Goal: Check status: Check status

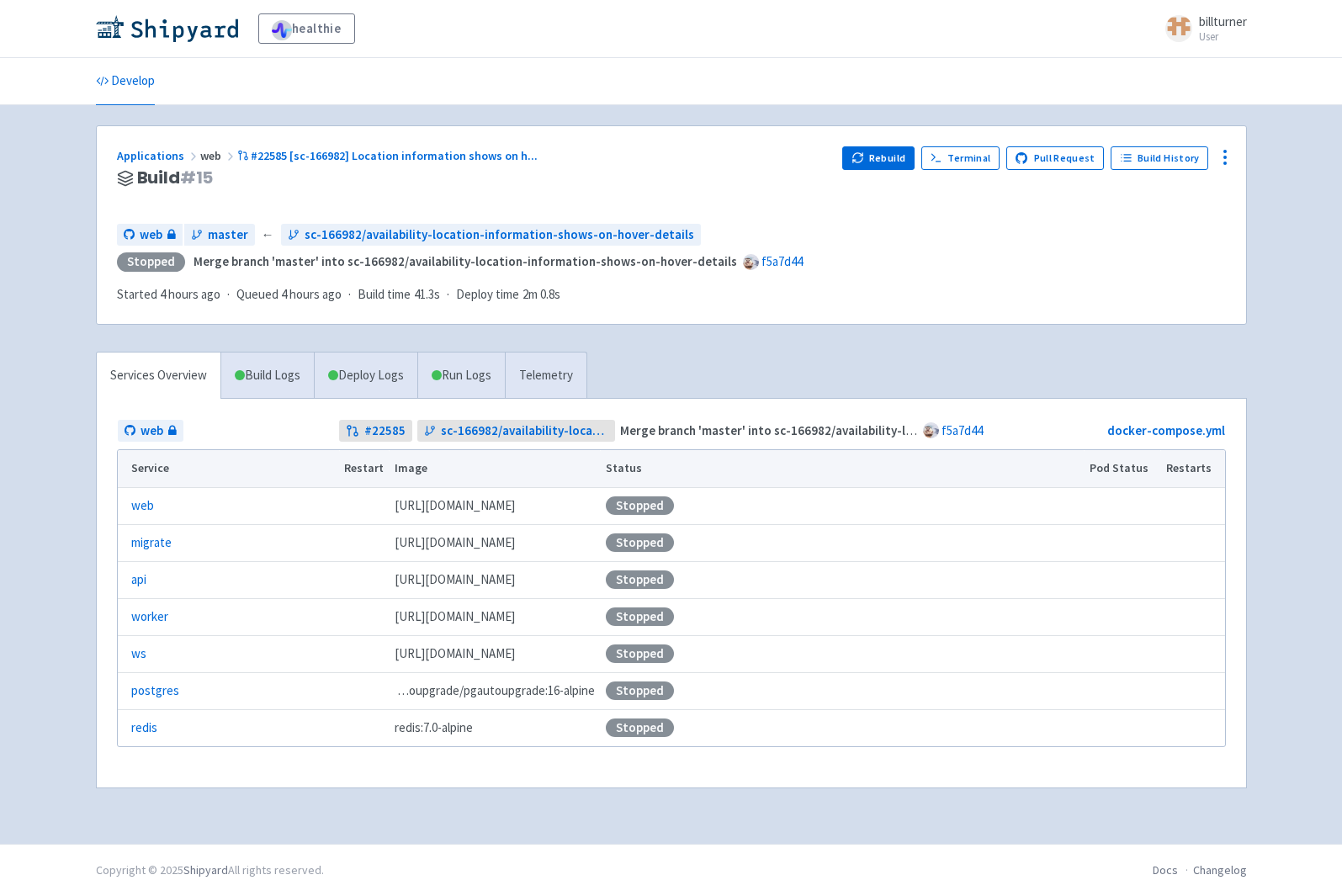
click at [460, 163] on div "Applications web #22585 [sc-166982] Location information shows on h ..." at bounding box center [472, 155] width 713 height 19
click at [458, 146] on div "Applications web #22585 [sc-166982] Location information shows on h ..." at bounding box center [472, 155] width 713 height 19
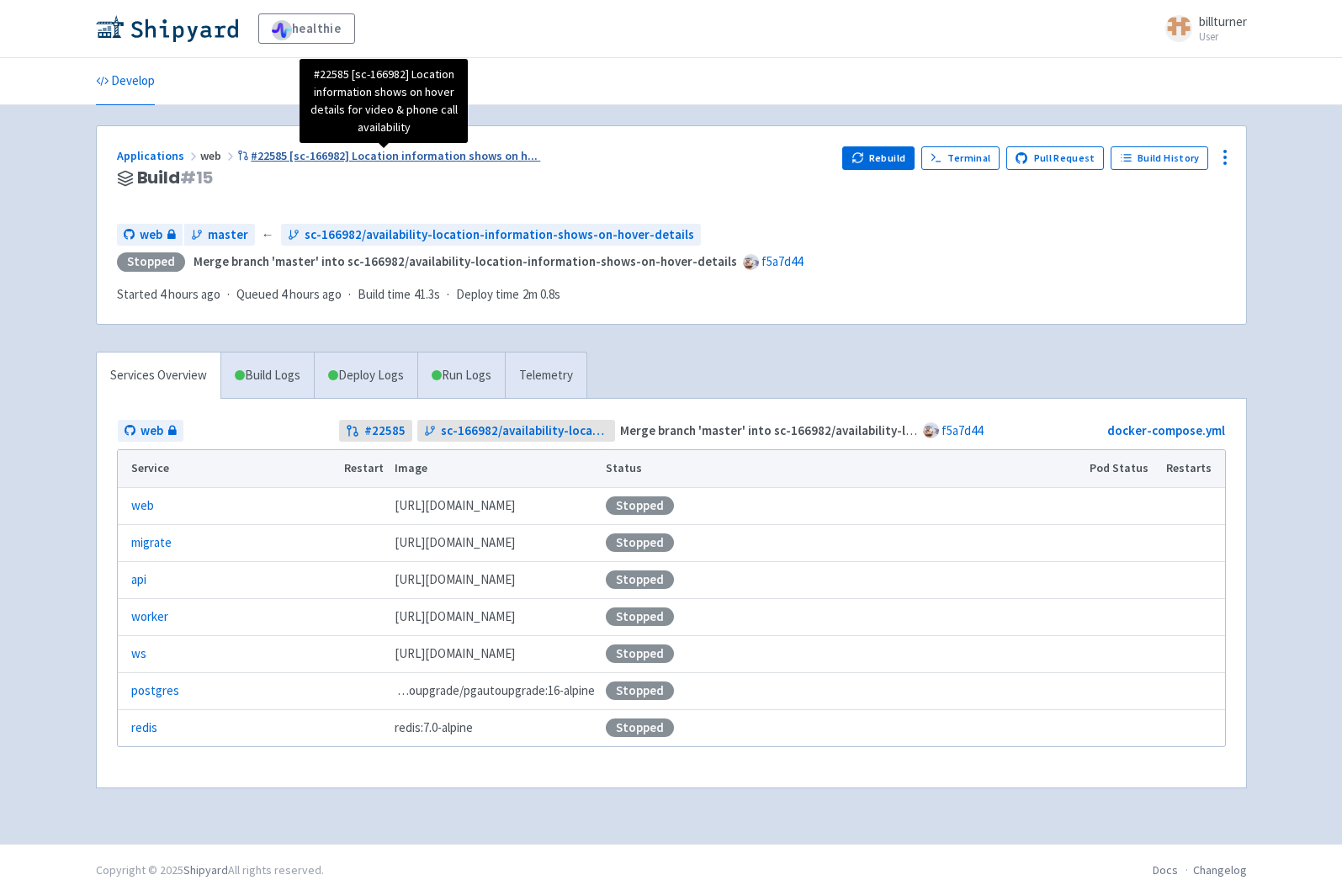
click at [452, 157] on span "#22585 [sc-166982] Location information shows on h ..." at bounding box center [395, 155] width 287 height 15
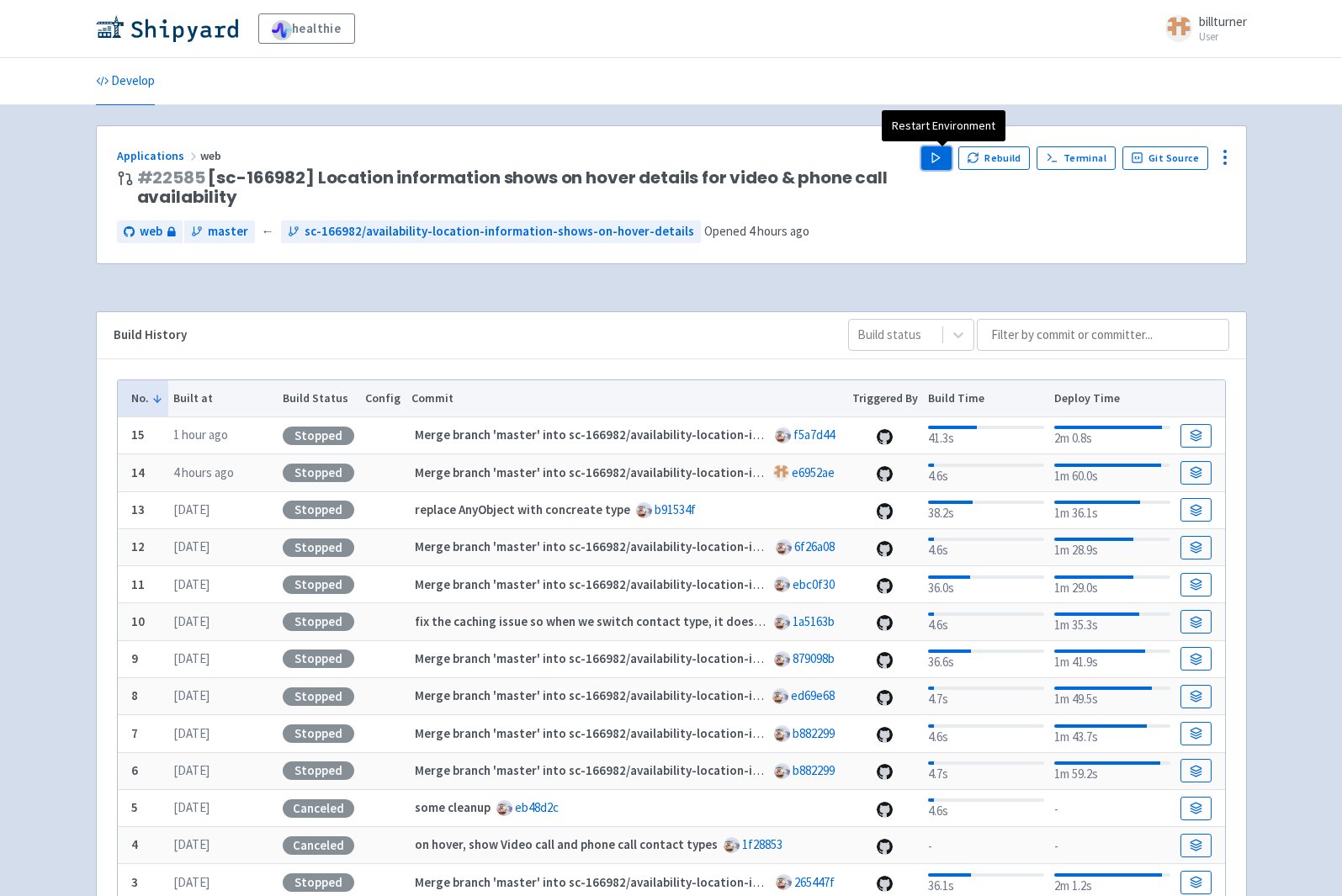
click at [936, 154] on icon "button" at bounding box center [936, 158] width 13 height 13
